Goal: Task Accomplishment & Management: Manage account settings

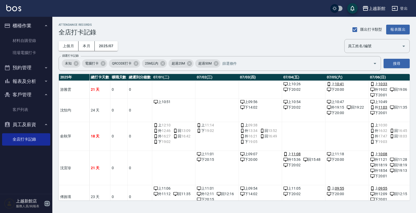
drag, startPoint x: 48, startPoint y: 204, endPoint x: 53, endPoint y: 194, distance: 11.6
click at [48, 204] on icon "button" at bounding box center [47, 203] width 6 height 6
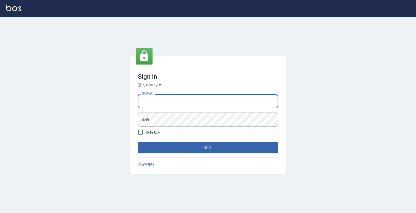
click at [157, 99] on input "電話號碼" at bounding box center [208, 101] width 140 height 14
type input "0933303551"
click at [138, 142] on button "登入" at bounding box center [208, 147] width 140 height 11
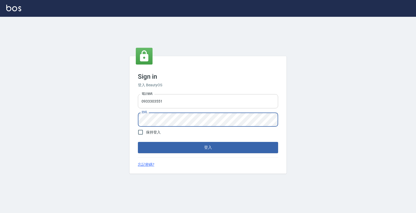
click at [138, 142] on button "登入" at bounding box center [208, 147] width 140 height 11
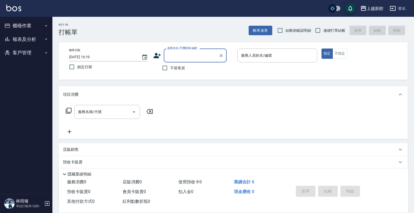
click at [34, 30] on button "櫃檯作業" at bounding box center [26, 26] width 48 height 14
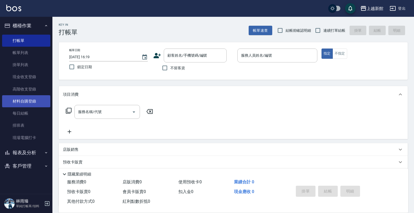
click at [28, 96] on link "材料自購登錄" at bounding box center [26, 101] width 48 height 12
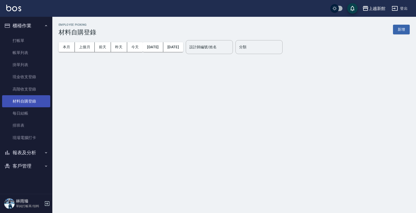
click at [30, 100] on link "材料自購登錄" at bounding box center [26, 101] width 48 height 12
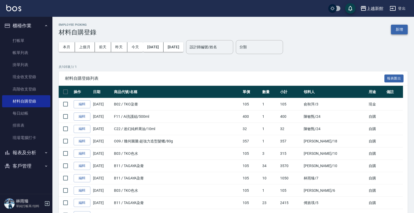
click at [394, 26] on button "新增" at bounding box center [399, 30] width 17 height 10
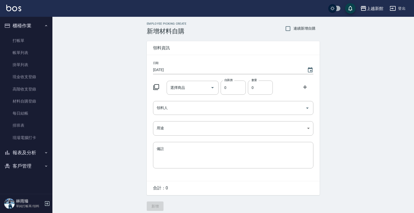
click at [156, 85] on icon at bounding box center [156, 87] width 6 height 6
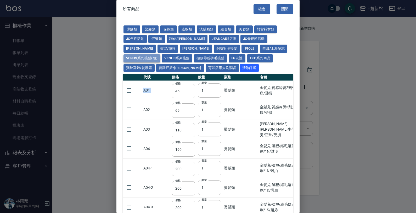
click at [160, 54] on button "Venus系列接髮(包)" at bounding box center [142, 58] width 37 height 8
type input "2500"
type input "2900"
type input "3200"
type input "3700"
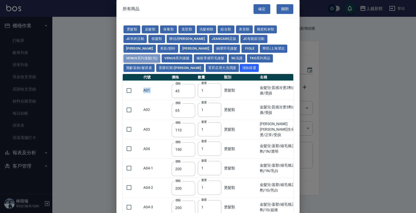
type input "4200"
type input "5000"
type input "2000"
type input "2400"
type input "2700"
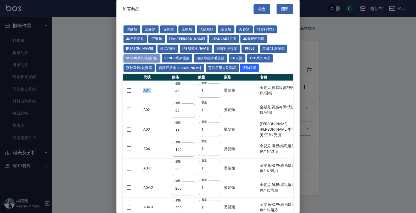
type input "3000"
type input "3600"
type input "3000"
type input "3400"
type input "3900"
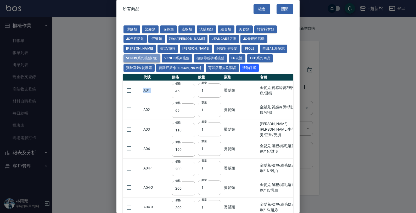
type input "4300"
type input "4800"
type input "5300"
type input "2700"
type input "3000"
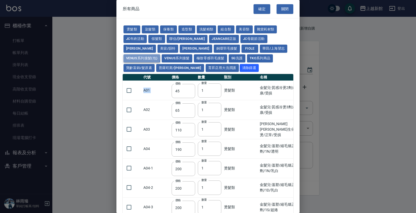
type input "3300"
type input "3600"
type input "4000"
type input "2800"
type input "3100"
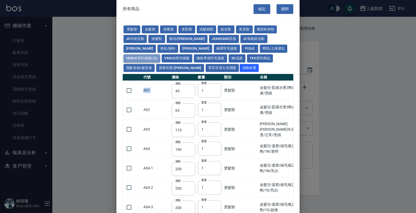
type input "3400"
type input "3700"
type input "4100"
type input "2300"
type input "2600"
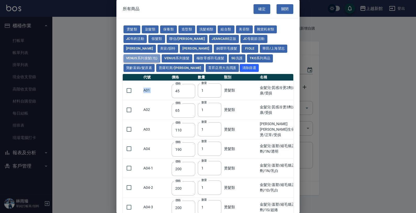
type input "2900"
type input "3200"
type input "3500"
type input "3900"
type input "2000"
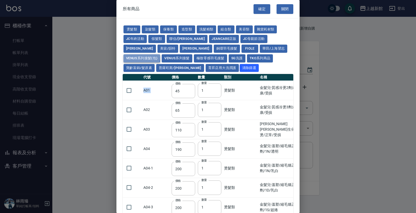
type input "2300"
type input "2400"
type input "2500"
type input "2800"
type input "3150"
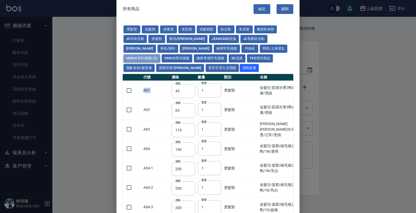
type input "2600"
type input "2900"
type input "3200"
type input "3500"
type input "3800"
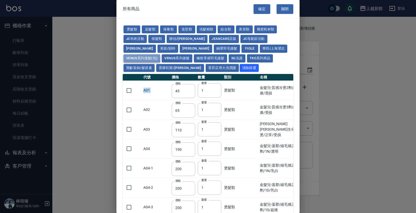
type input "4200"
type input "2700"
type input "3000"
type input "3300"
type input "3600"
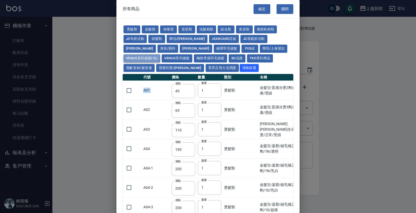
type input "3900"
type input "4300"
type input "3000"
type input "2400"
type input "2700"
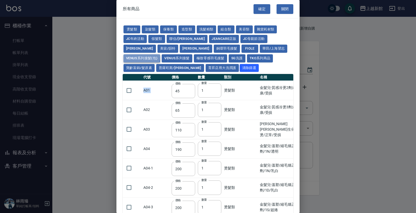
type input "3000"
type input "3300"
type input "3600"
type input "4000"
type input "2700"
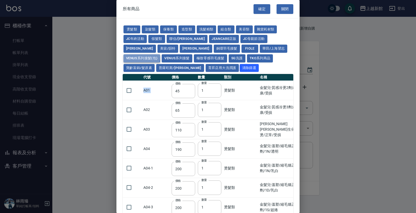
type input "3000"
type input "3300"
type input "3600"
type input "3900"
type input "4300"
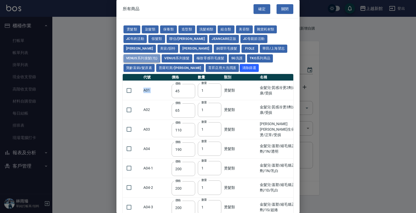
type input "2400"
type input "2600"
type input "2800"
type input "3000"
type input "3300"
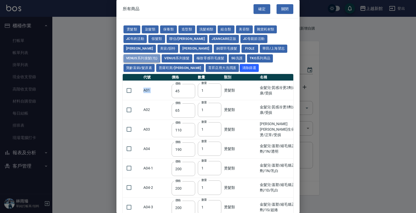
type input "2900"
type input "3100"
type input "3300"
type input "3500"
type input "3800"
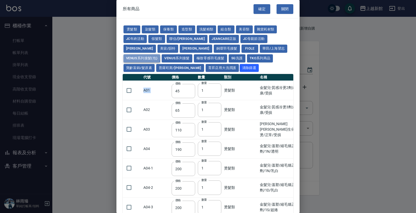
type input "3000"
type input "3200"
type input "3400"
type input "3600"
type input "3900"
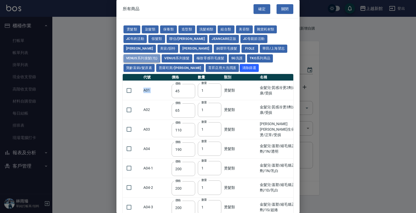
type input "250"
type input "20"
type input "60"
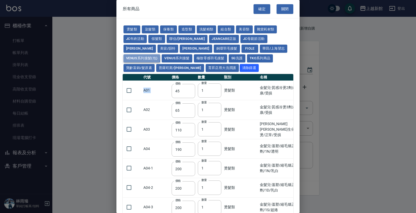
type input "100"
type input "300"
type input "700"
type input "450"
type input "850"
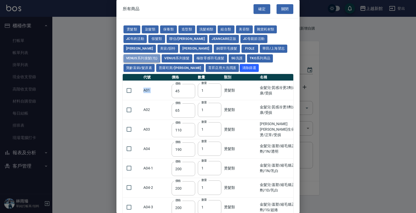
type input "7600"
type input "8600"
type input "2400"
type input "2700"
type input "3000"
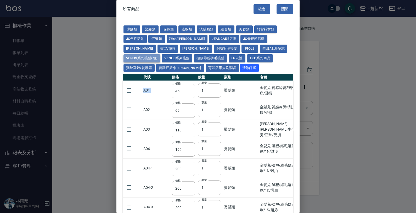
type input "3300"
type input "3600"
type input "4000"
type input "2700"
type input "3000"
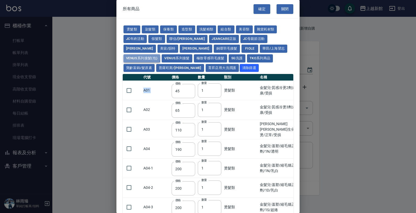
type input "3300"
type input "3600"
type input "3900"
type input "4300"
type input "1600"
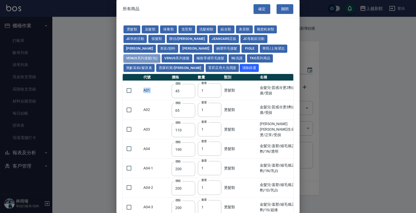
type input "1700"
type input "1750"
type input "1850"
type input "2200"
type input "1350"
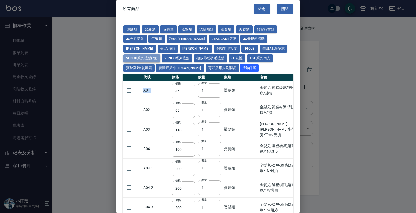
type input "1450"
type input "1550"
type input "1650"
type input "1800"
type input "2000"
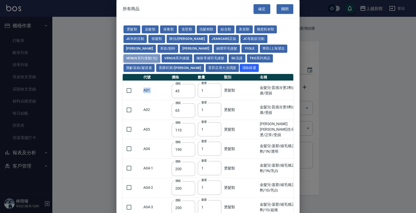
type input "2100"
type input "2200"
type input "2300"
type input "2600"
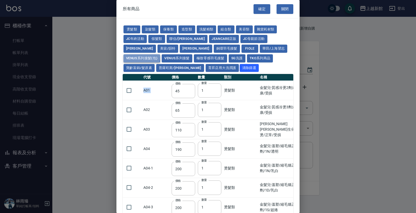
type input "3200"
type input "3500"
type input "3800"
type input "4200"
type input "150"
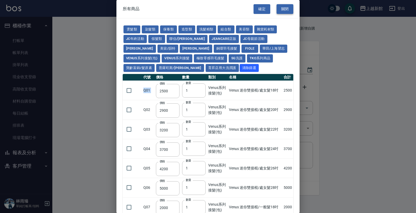
click at [277, 9] on button "關閉" at bounding box center [285, 9] width 17 height 10
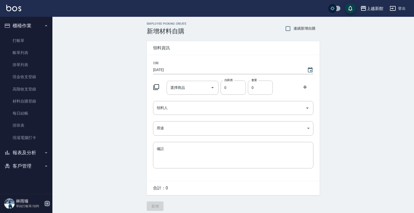
click at [46, 203] on icon "button" at bounding box center [47, 203] width 6 height 6
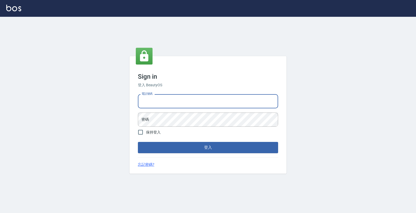
drag, startPoint x: 156, startPoint y: 105, endPoint x: 149, endPoint y: 99, distance: 9.1
click at [151, 101] on input "電話號碼" at bounding box center [208, 101] width 140 height 14
type input "0933303551"
click at [138, 142] on button "登入" at bounding box center [208, 147] width 140 height 11
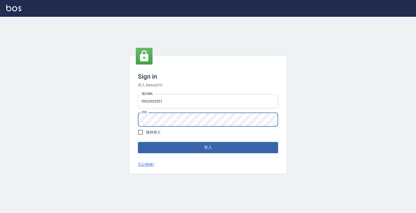
click at [138, 142] on button "登入" at bounding box center [208, 147] width 140 height 11
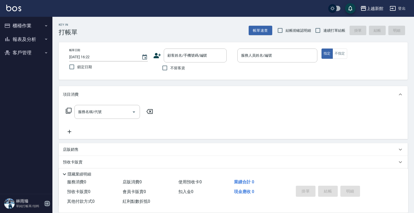
drag, startPoint x: 46, startPoint y: 204, endPoint x: 50, endPoint y: 195, distance: 10.5
click at [46, 204] on icon "button" at bounding box center [47, 203] width 6 height 6
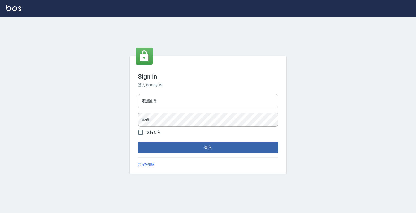
drag, startPoint x: 203, startPoint y: 104, endPoint x: 209, endPoint y: 112, distance: 9.7
click at [202, 104] on input "電話號碼" at bounding box center [208, 101] width 140 height 14
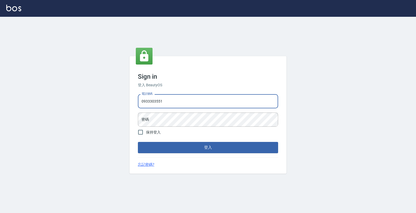
type input "0933303551"
click at [138, 142] on button "登入" at bounding box center [208, 147] width 140 height 11
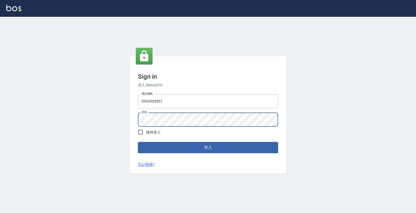
click at [138, 142] on button "登入" at bounding box center [208, 147] width 140 height 11
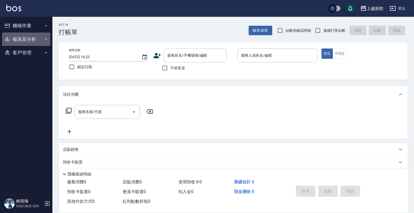
click at [28, 42] on button "報表及分析" at bounding box center [26, 39] width 48 height 14
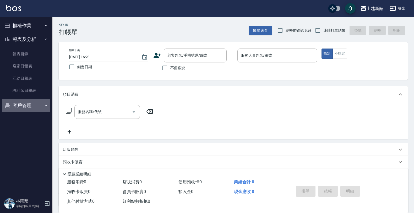
drag, startPoint x: 29, startPoint y: 107, endPoint x: 25, endPoint y: 117, distance: 9.9
click at [29, 108] on button "客戶管理" at bounding box center [26, 105] width 48 height 14
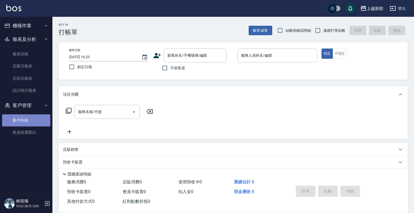
click at [25, 117] on link "客戶列表" at bounding box center [26, 120] width 48 height 12
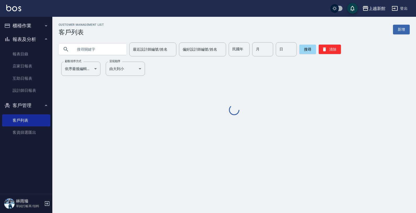
click at [100, 50] on input "text" at bounding box center [97, 49] width 49 height 14
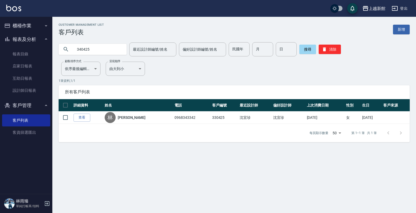
type input "340425"
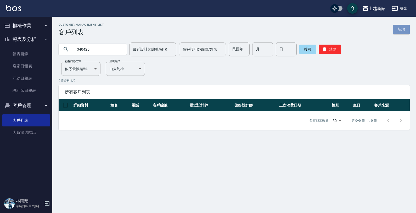
drag, startPoint x: 406, startPoint y: 32, endPoint x: 393, endPoint y: 34, distance: 13.3
click at [406, 32] on link "新增" at bounding box center [401, 30] width 17 height 10
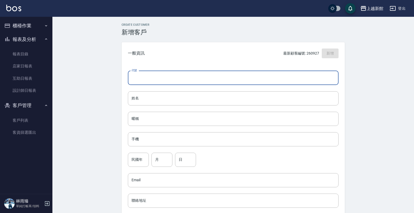
drag, startPoint x: 170, startPoint y: 77, endPoint x: 172, endPoint y: 82, distance: 5.2
click at [170, 77] on input "代號" at bounding box center [233, 78] width 211 height 14
type input "340425"
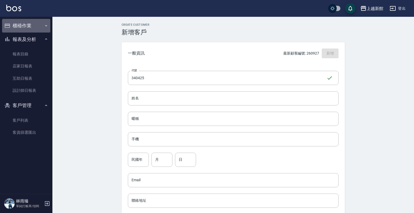
click at [33, 28] on button "櫃檯作業" at bounding box center [26, 26] width 48 height 14
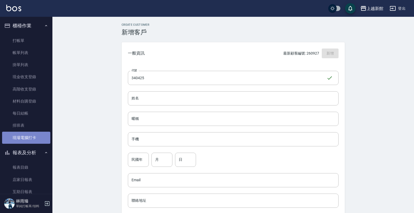
click at [29, 132] on link "現場電腦打卡" at bounding box center [26, 137] width 48 height 12
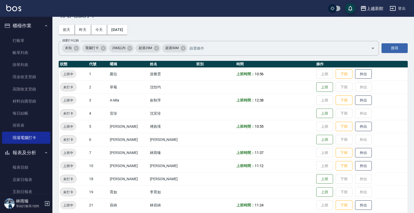
scroll to position [33, 0]
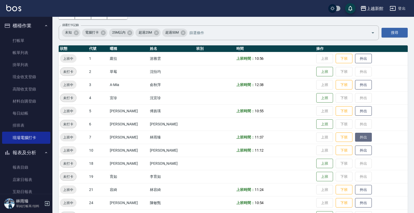
click at [356, 138] on button "外出" at bounding box center [363, 136] width 17 height 9
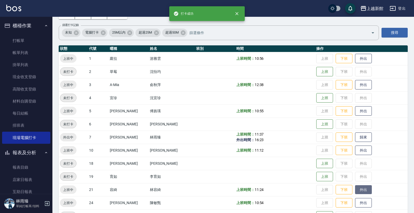
drag, startPoint x: 359, startPoint y: 189, endPoint x: 357, endPoint y: 185, distance: 4.0
click at [358, 187] on button "外出" at bounding box center [363, 189] width 17 height 9
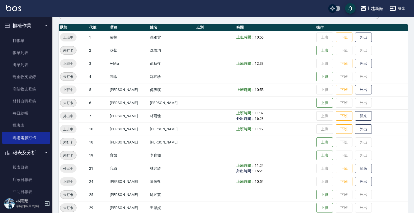
scroll to position [65, 0]
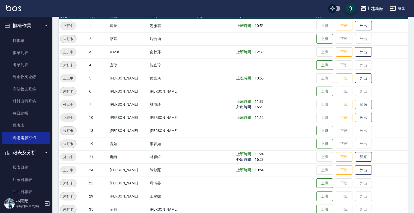
click at [355, 152] on button "歸來" at bounding box center [363, 157] width 17 height 10
click at [355, 104] on button "歸來" at bounding box center [363, 104] width 17 height 9
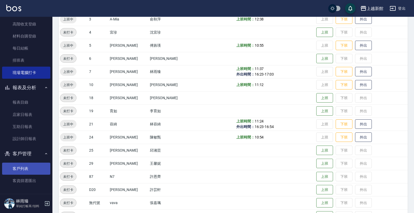
scroll to position [66, 0]
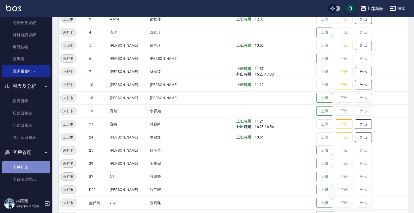
click at [28, 164] on link "客戶列表" at bounding box center [26, 167] width 48 height 12
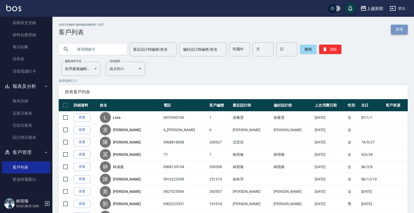
click at [402, 28] on link "新增" at bounding box center [399, 30] width 17 height 10
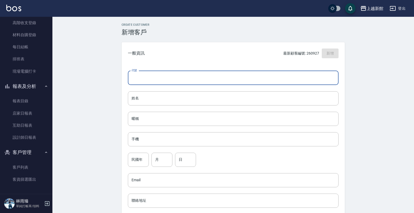
click at [200, 81] on input "代號" at bounding box center [233, 78] width 211 height 14
type input "340425"
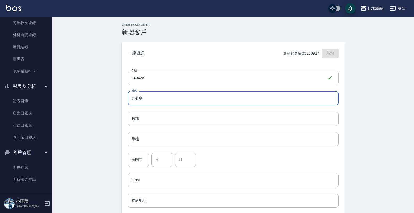
type input "許芯寧"
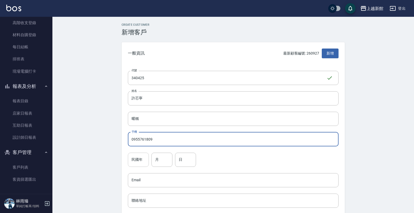
type input "0955761809"
click at [137, 155] on input "民國年" at bounding box center [138, 159] width 21 height 14
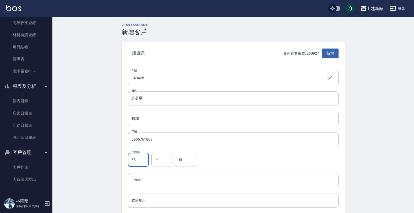
type input "83"
type input "04"
type input "25"
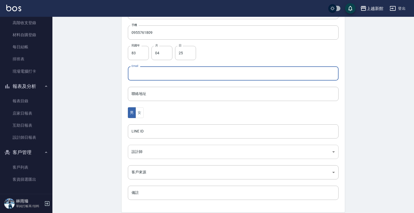
scroll to position [128, 0]
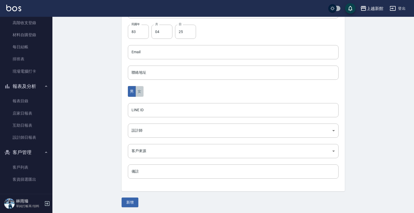
click at [141, 96] on button "女" at bounding box center [139, 91] width 8 height 11
click at [149, 137] on body "上越新館 登出 櫃檯作業 打帳單 帳單列表 掛單列表 現金收支登錄 高階收支登錄 材料自購登錄 每日結帳 排班表 現場電腦打卡 報表及分析 報表目錄 店家日報…" at bounding box center [208, 42] width 416 height 341
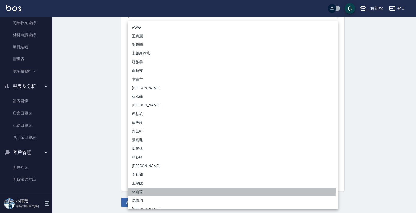
click at [139, 190] on li "林雨臻" at bounding box center [233, 191] width 211 height 9
type input "b971b3fa-ad89-41a6-ab83-7888ce5b8ddb"
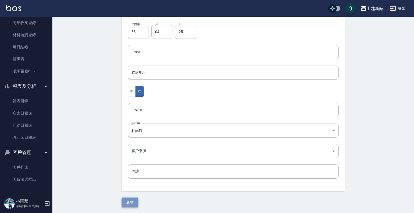
click at [126, 202] on button "新增" at bounding box center [129, 202] width 17 height 10
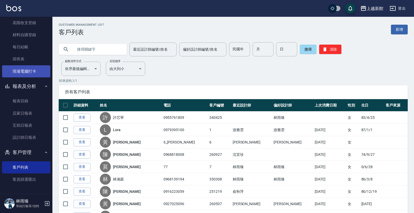
scroll to position [1, 0]
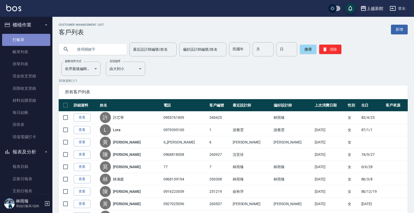
click at [31, 39] on link "打帳單" at bounding box center [26, 40] width 48 height 12
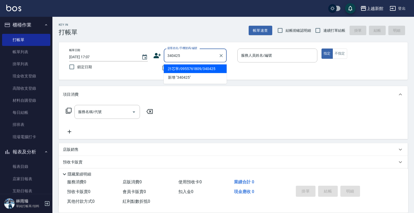
type input "許芯寧/0955761809/340425"
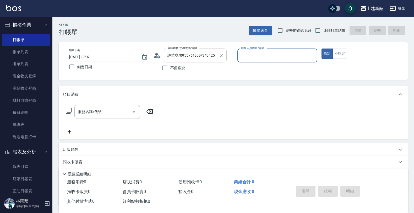
type input "莫尼卡-7"
click at [321, 48] on button "指定" at bounding box center [326, 53] width 11 height 10
type button "true"
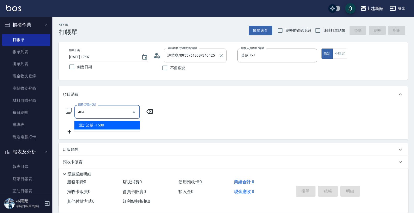
type input "設計染髮(404)"
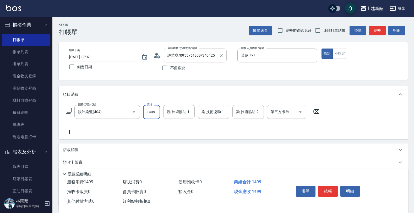
type input "1499"
type input "容綺-21"
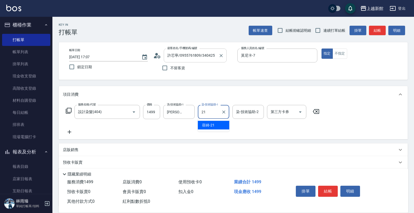
type input "容綺-21"
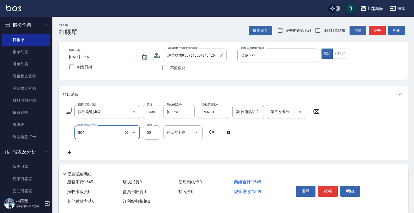
type input "吹捲/夾直/青捲/電棒/夾玉米鬚(804)"
type input "4000"
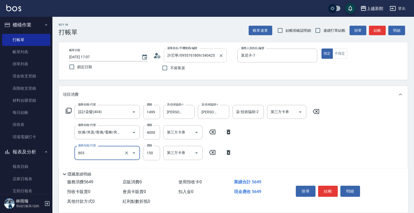
type input "單梳(803)"
type input "100"
click at [229, 153] on icon at bounding box center [228, 152] width 13 height 6
type input "接髮協助(703)"
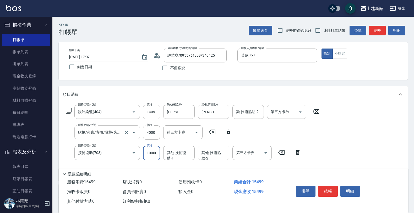
type input "10000"
type input "容綺-21"
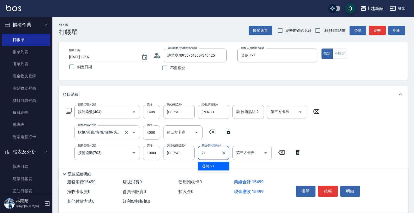
type input "容綺-21"
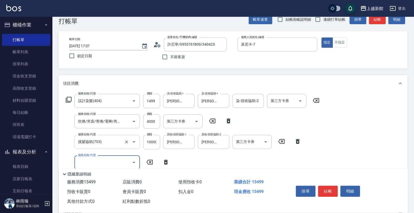
scroll to position [104, 0]
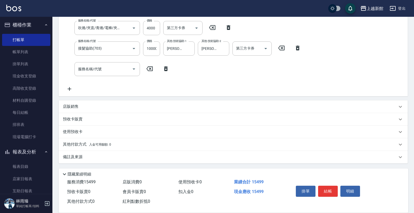
click at [77, 105] on p "店販銷售" at bounding box center [71, 106] width 16 height 5
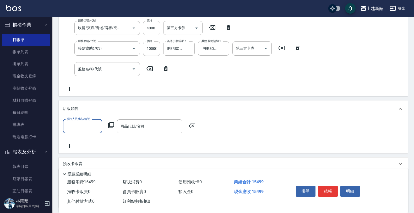
scroll to position [0, 0]
type input "莫尼卡-7"
drag, startPoint x: 79, startPoint y: 88, endPoint x: 195, endPoint y: 114, distance: 119.1
click at [202, 113] on div "店販銷售" at bounding box center [233, 108] width 349 height 17
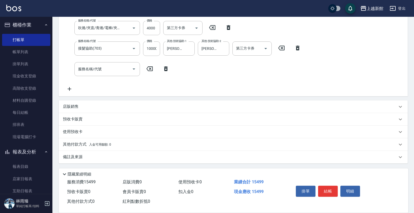
click at [104, 108] on div "店販銷售" at bounding box center [230, 106] width 334 height 5
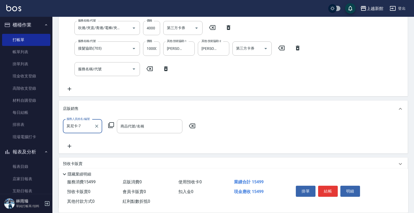
click at [113, 123] on icon at bounding box center [111, 125] width 6 height 6
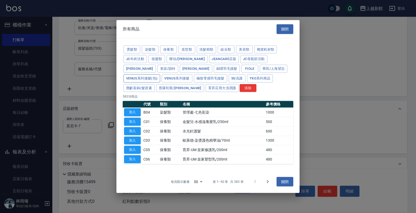
click at [160, 74] on button "Venus系列接髮(包)" at bounding box center [142, 78] width 37 height 8
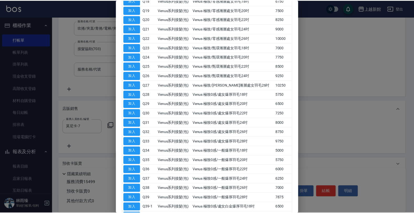
scroll to position [262, 0]
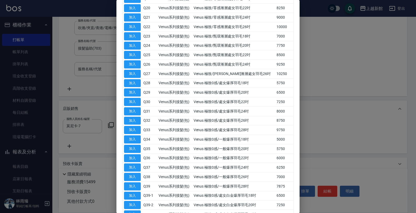
drag, startPoint x: 137, startPoint y: 152, endPoint x: 142, endPoint y: 148, distance: 6.9
click at [136, 152] on button "加入" at bounding box center [132, 149] width 17 height 8
type input "Venus 極致0感/一般爆厚羽毛20吋"
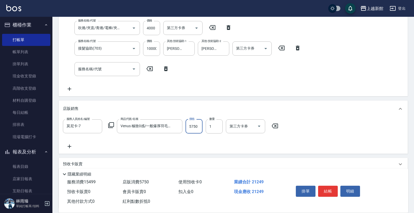
click at [194, 129] on input "5750" at bounding box center [193, 126] width 17 height 14
type input "3000"
type input "2"
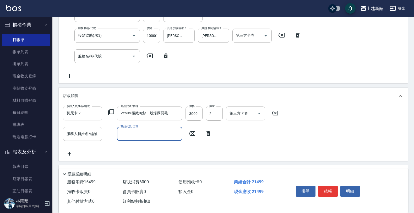
scroll to position [137, 0]
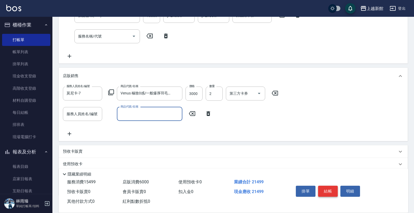
click at [325, 189] on button "結帳" at bounding box center [328, 190] width 20 height 11
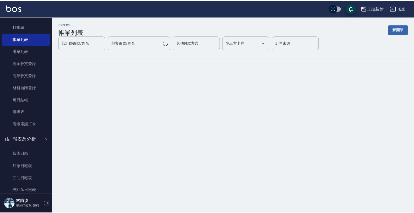
scroll to position [66, 0]
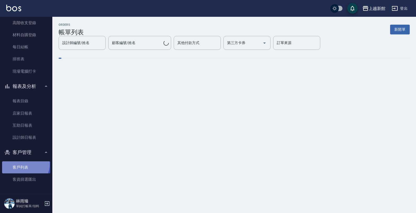
click at [24, 164] on link "客戶列表" at bounding box center [26, 167] width 48 height 12
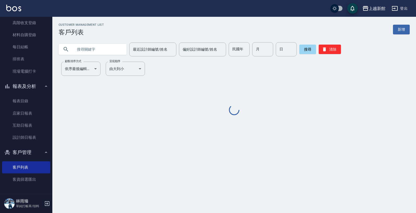
click at [87, 42] on input "text" at bounding box center [97, 49] width 49 height 14
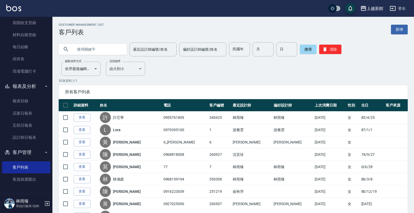
click at [85, 50] on input "text" at bounding box center [97, 49] width 49 height 14
type input "0927786422"
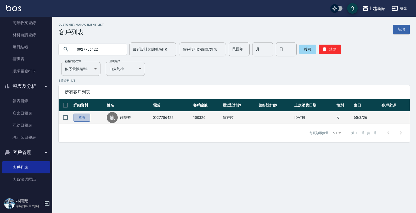
click at [84, 118] on link "查看" at bounding box center [82, 117] width 17 height 8
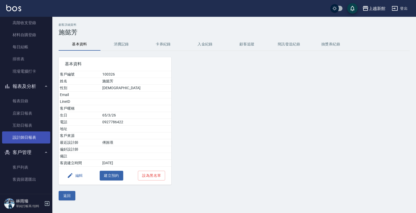
click at [23, 141] on link "設計師日報表" at bounding box center [26, 137] width 48 height 12
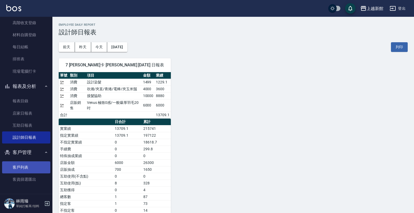
click at [33, 166] on link "客戶列表" at bounding box center [26, 167] width 48 height 12
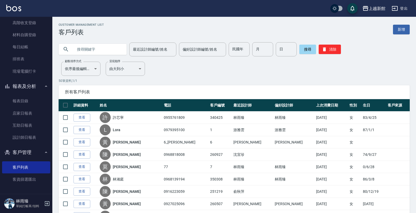
click at [97, 53] on input "text" at bounding box center [97, 49] width 49 height 14
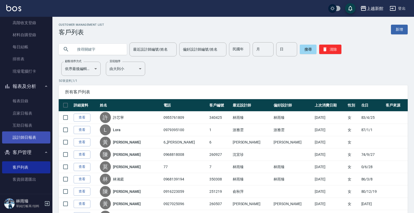
click at [24, 138] on link "設計師日報表" at bounding box center [26, 137] width 48 height 12
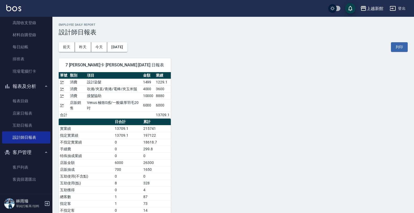
click at [86, 41] on div "前天 昨天 今天 2025/09/24 列印" at bounding box center [233, 47] width 349 height 22
click at [86, 43] on button "昨天" at bounding box center [83, 47] width 16 height 10
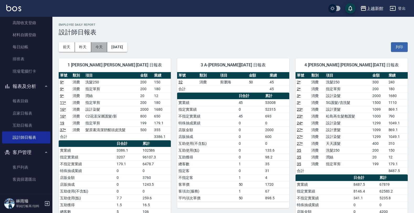
click at [96, 51] on button "今天" at bounding box center [99, 47] width 16 height 10
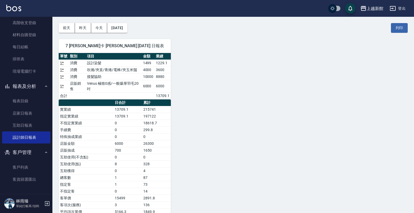
scroll to position [30, 0]
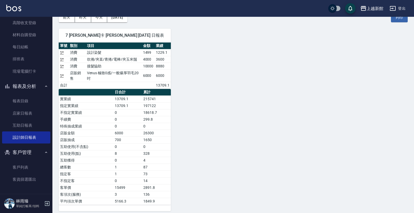
click at [60, 58] on link "1 *" at bounding box center [62, 59] width 4 height 4
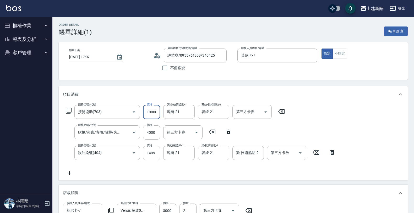
click at [152, 116] on input "10000" at bounding box center [151, 112] width 17 height 14
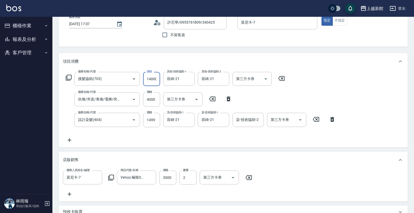
scroll to position [33, 0]
type input "14000"
click at [156, 99] on input "4000" at bounding box center [151, 99] width 17 height 14
click at [226, 98] on icon at bounding box center [228, 99] width 13 height 6
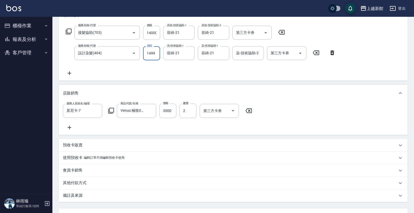
scroll to position [129, 0]
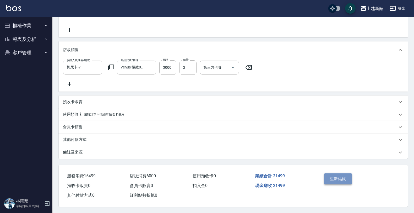
click at [331, 178] on button "重新結帳" at bounding box center [338, 178] width 28 height 11
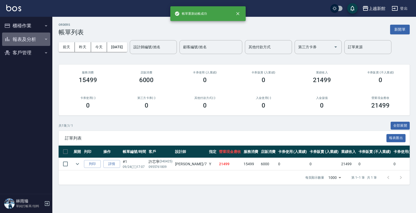
drag, startPoint x: 34, startPoint y: 39, endPoint x: 28, endPoint y: 66, distance: 27.7
click at [33, 41] on button "報表及分析" at bounding box center [26, 39] width 48 height 14
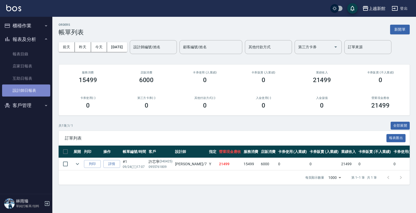
click at [31, 88] on link "設計師日報表" at bounding box center [26, 90] width 48 height 12
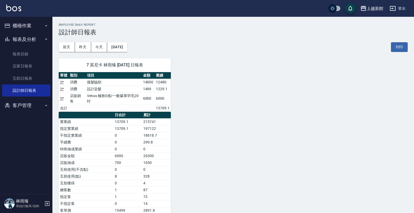
click at [62, 82] on link "1 *" at bounding box center [62, 82] width 4 height 4
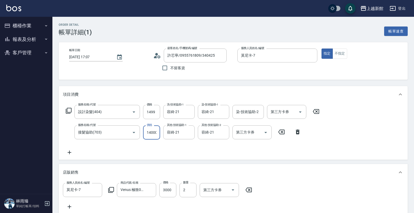
click at [151, 131] on input "14000" at bounding box center [151, 132] width 17 height 14
type input "10000"
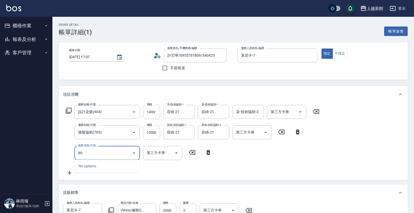
type input "803"
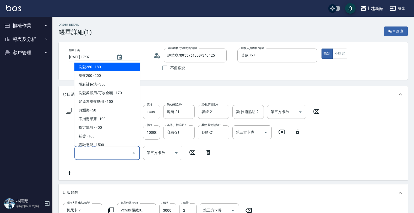
type input "4"
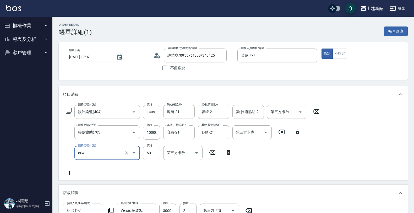
type input "吹捲/夾直/青捲/電棒/夾玉米鬚(804)"
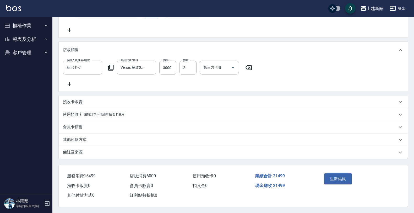
scroll to position [149, 0]
type input "4000"
drag, startPoint x: 358, startPoint y: 175, endPoint x: 352, endPoint y: 176, distance: 5.6
click at [357, 175] on div "重新結帳" at bounding box center [340, 182] width 37 height 23
click at [352, 176] on div "重新結帳" at bounding box center [340, 182] width 37 height 23
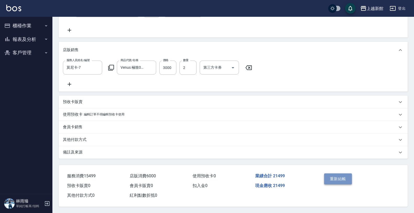
click at [350, 176] on button "重新結帳" at bounding box center [338, 178] width 28 height 11
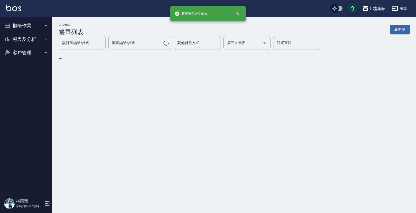
click at [34, 40] on button "報表及分析" at bounding box center [26, 39] width 48 height 14
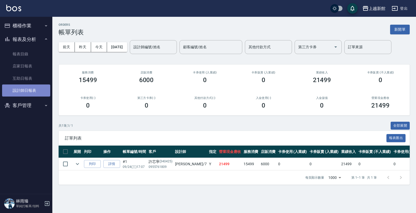
click at [22, 85] on link "設計師日報表" at bounding box center [26, 90] width 48 height 12
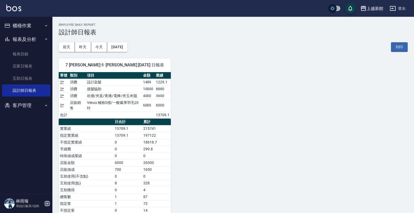
drag, startPoint x: 45, startPoint y: 205, endPoint x: 47, endPoint y: 201, distance: 4.6
click at [46, 204] on icon "button" at bounding box center [47, 203] width 6 height 6
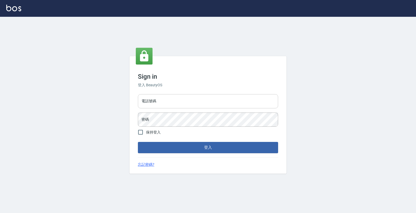
drag, startPoint x: 0, startPoint y: 0, endPoint x: 160, endPoint y: 102, distance: 189.7
click at [160, 102] on input "電話號碼" at bounding box center [208, 101] width 140 height 14
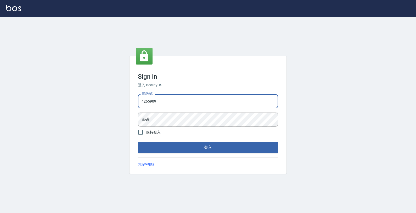
type input "4265909"
click at [138, 142] on button "登入" at bounding box center [208, 147] width 140 height 11
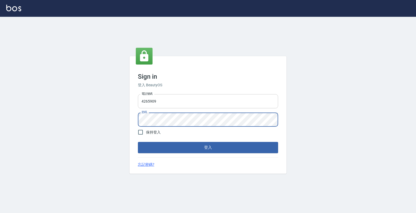
click at [138, 142] on button "登入" at bounding box center [208, 147] width 140 height 11
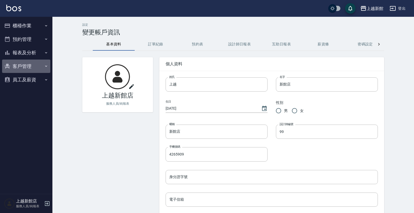
click at [32, 62] on button "客戶管理" at bounding box center [26, 66] width 48 height 14
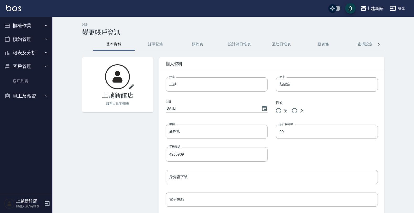
click at [20, 87] on ul "客戶列表" at bounding box center [26, 81] width 48 height 16
click at [34, 28] on button "櫃檯作業" at bounding box center [26, 26] width 48 height 14
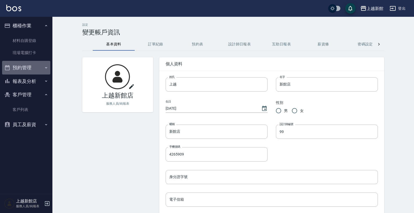
click at [32, 66] on button "預約管理" at bounding box center [26, 68] width 48 height 14
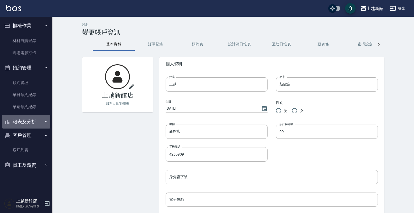
drag, startPoint x: 25, startPoint y: 124, endPoint x: 24, endPoint y: 119, distance: 4.6
click at [25, 124] on button "報表及分析" at bounding box center [26, 122] width 48 height 14
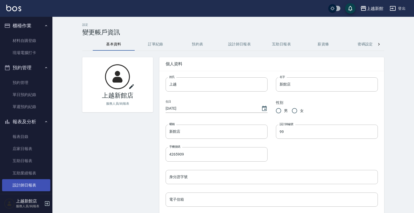
click at [18, 186] on link "設計師日報表" at bounding box center [26, 185] width 48 height 12
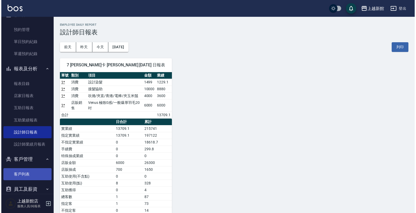
scroll to position [61, 0]
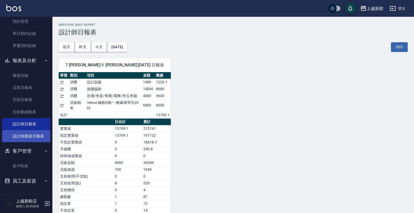
click at [16, 135] on link "設計師業績月報表" at bounding box center [26, 136] width 48 height 12
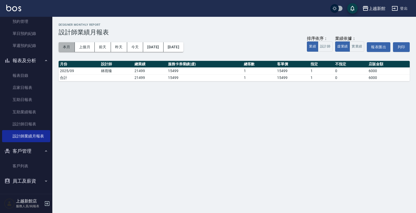
click at [64, 48] on button "本月" at bounding box center [67, 47] width 16 height 10
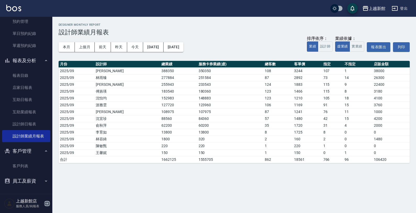
click at [47, 202] on icon "button" at bounding box center [47, 203] width 6 height 6
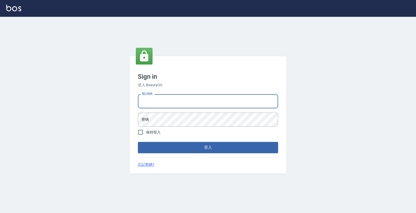
click at [194, 100] on input "電話號碼" at bounding box center [208, 101] width 140 height 14
type input "4265909"
click at [138, 142] on button "登入" at bounding box center [208, 147] width 140 height 11
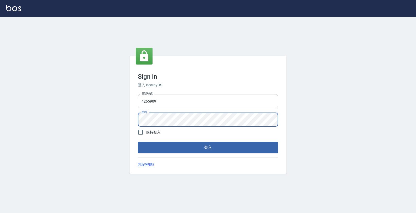
click at [138, 142] on button "登入" at bounding box center [208, 147] width 140 height 11
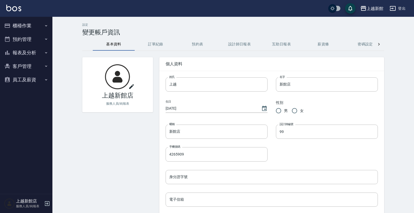
drag, startPoint x: 22, startPoint y: 62, endPoint x: 21, endPoint y: 59, distance: 3.2
click at [21, 59] on button "客戶管理" at bounding box center [26, 66] width 48 height 14
click at [35, 73] on ul "客戶列表" at bounding box center [26, 81] width 48 height 16
click at [33, 77] on link "客戶列表" at bounding box center [26, 81] width 48 height 12
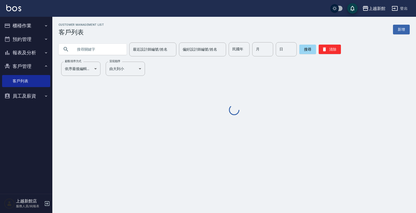
drag, startPoint x: 95, startPoint y: 43, endPoint x: 97, endPoint y: 45, distance: 3.5
click at [97, 45] on input "text" at bounding box center [97, 49] width 49 height 14
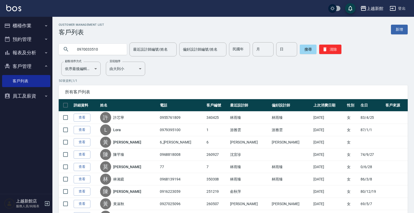
type input "0970033510"
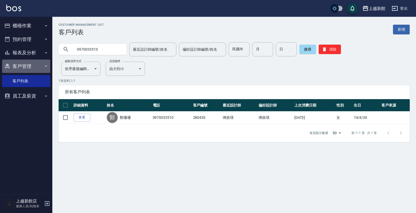
drag, startPoint x: 36, startPoint y: 64, endPoint x: 32, endPoint y: 67, distance: 5.6
click at [36, 63] on button "客戶管理" at bounding box center [26, 66] width 48 height 14
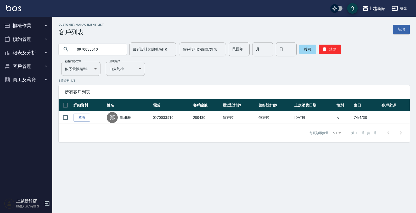
drag, startPoint x: 30, startPoint y: 49, endPoint x: 28, endPoint y: 51, distance: 3.2
click at [29, 49] on button "報表及分析" at bounding box center [26, 53] width 48 height 14
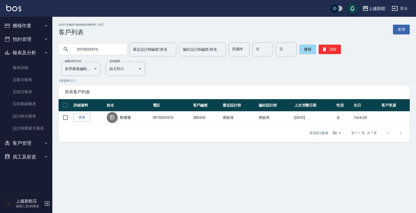
click at [37, 29] on button "櫃檯作業" at bounding box center [26, 26] width 48 height 14
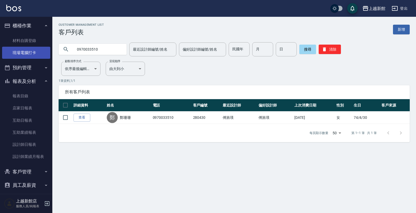
click at [37, 51] on link "現場電腦打卡" at bounding box center [26, 53] width 48 height 12
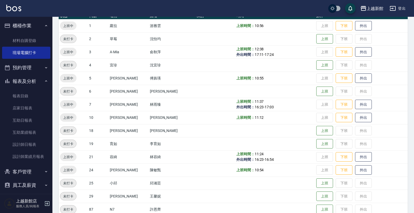
scroll to position [114, 0]
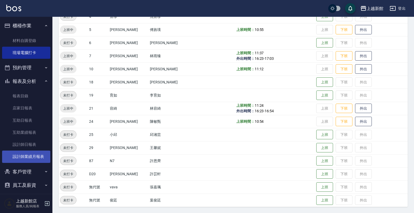
click at [26, 162] on link "設計師業績月報表" at bounding box center [26, 156] width 48 height 12
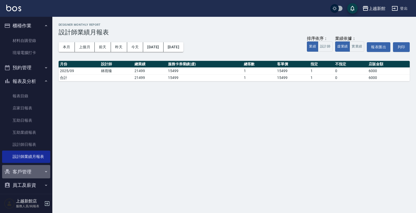
click at [31, 170] on button "客戶管理" at bounding box center [26, 172] width 48 height 14
click at [33, 171] on button "客戶管理" at bounding box center [26, 172] width 48 height 14
click at [33, 172] on button "客戶管理" at bounding box center [26, 172] width 48 height 14
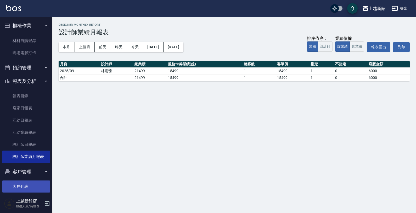
click at [31, 186] on link "客戶列表" at bounding box center [26, 186] width 48 height 12
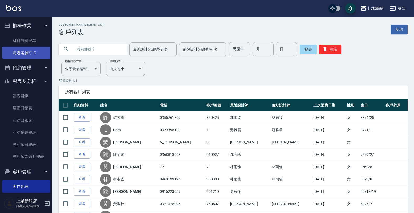
click at [30, 53] on link "現場電腦打卡" at bounding box center [26, 53] width 48 height 12
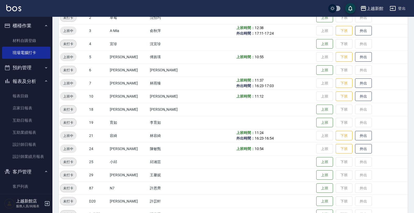
scroll to position [98, 0]
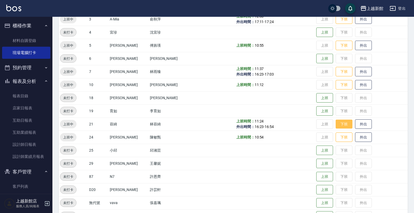
click at [338, 122] on button "下班" at bounding box center [343, 123] width 17 height 9
